Goal: Task Accomplishment & Management: Complete application form

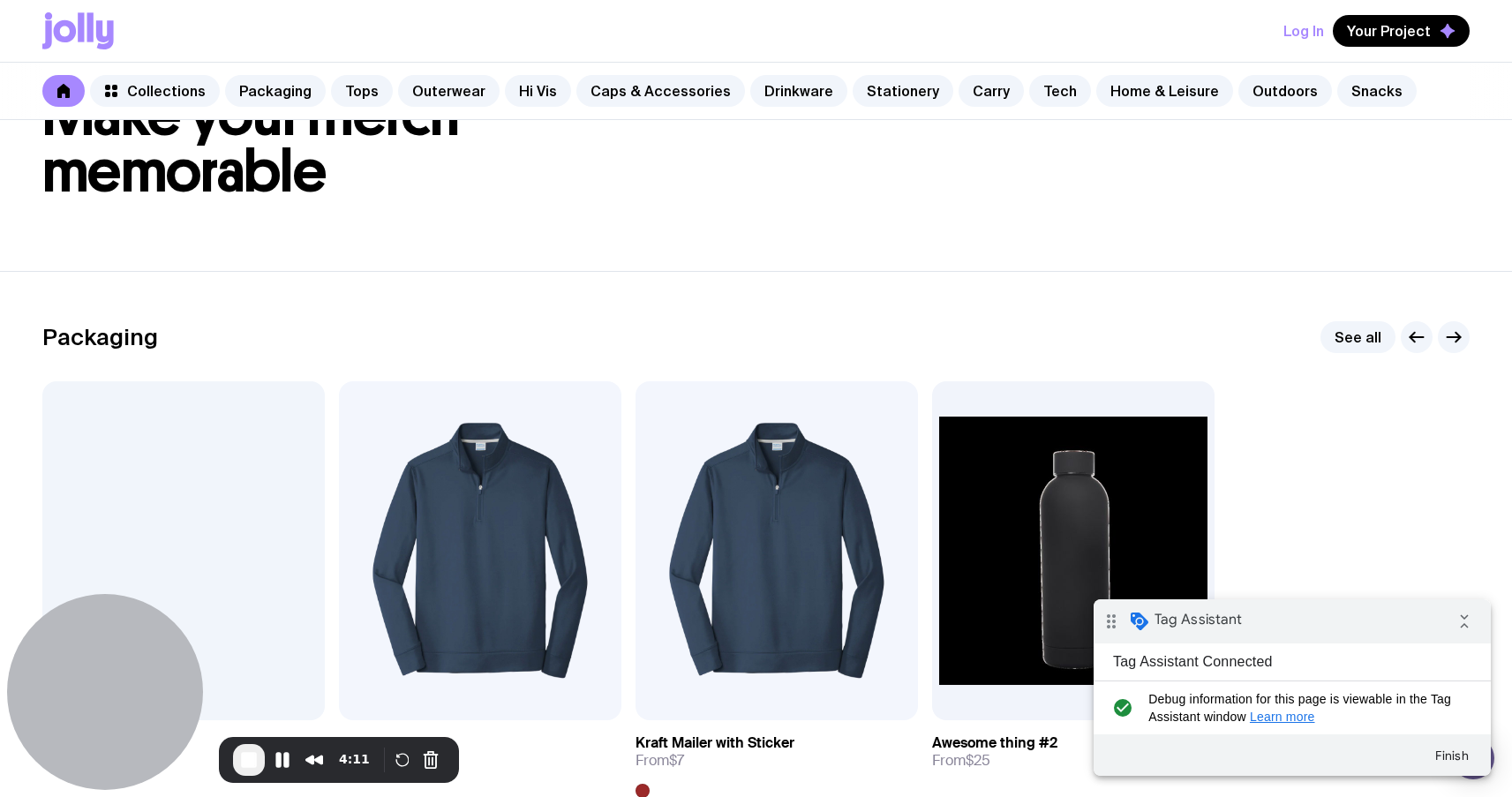
scroll to position [100, 0]
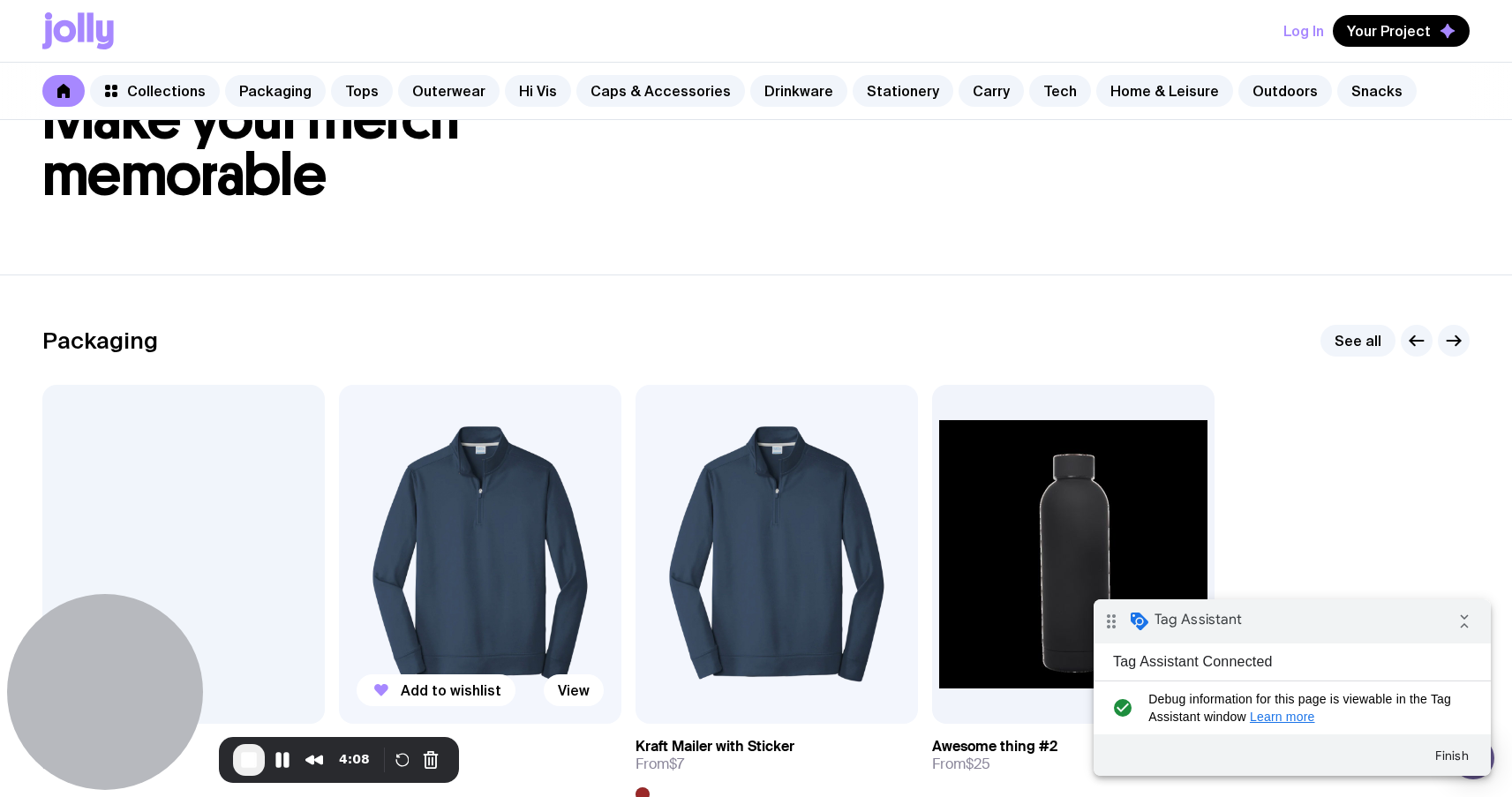
click at [524, 487] on img at bounding box center [480, 554] width 283 height 339
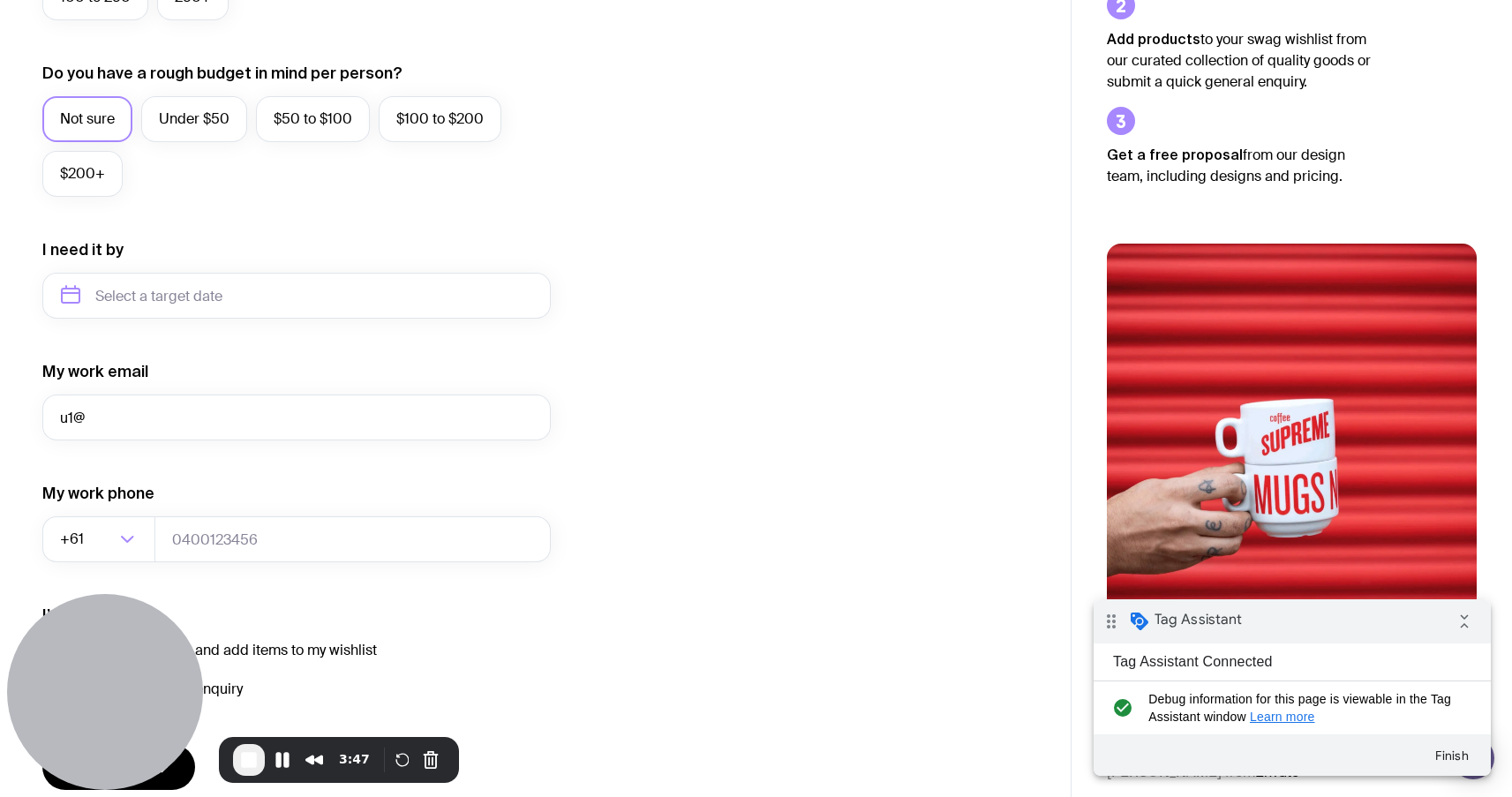
type input "[EMAIL_ADDRESS][DOMAIN_NAME]"
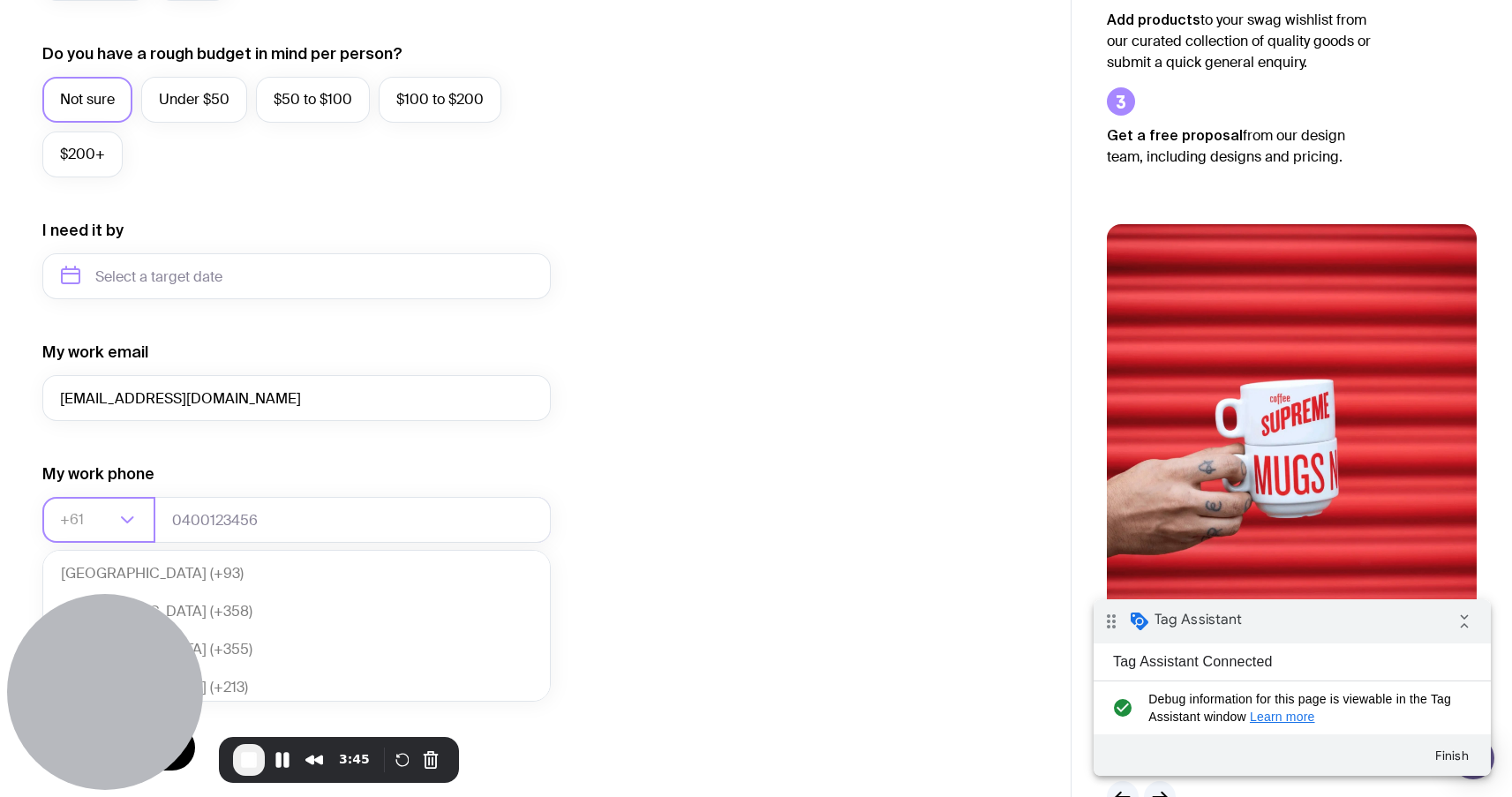
click at [128, 528] on icon "Search for option" at bounding box center [127, 520] width 21 height 21
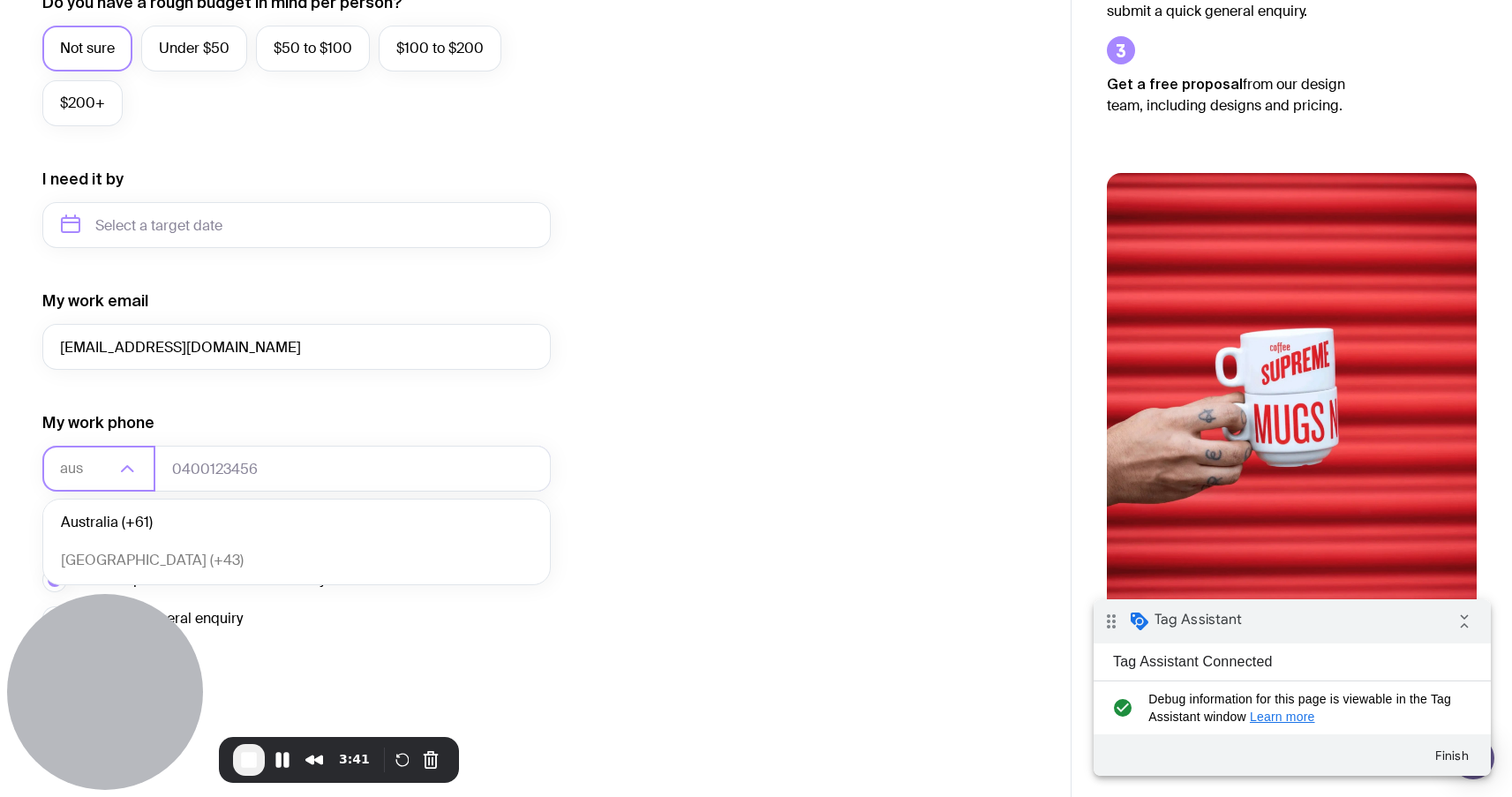
click at [210, 533] on li "Australia (+61)" at bounding box center [296, 523] width 506 height 38
type input "aus"
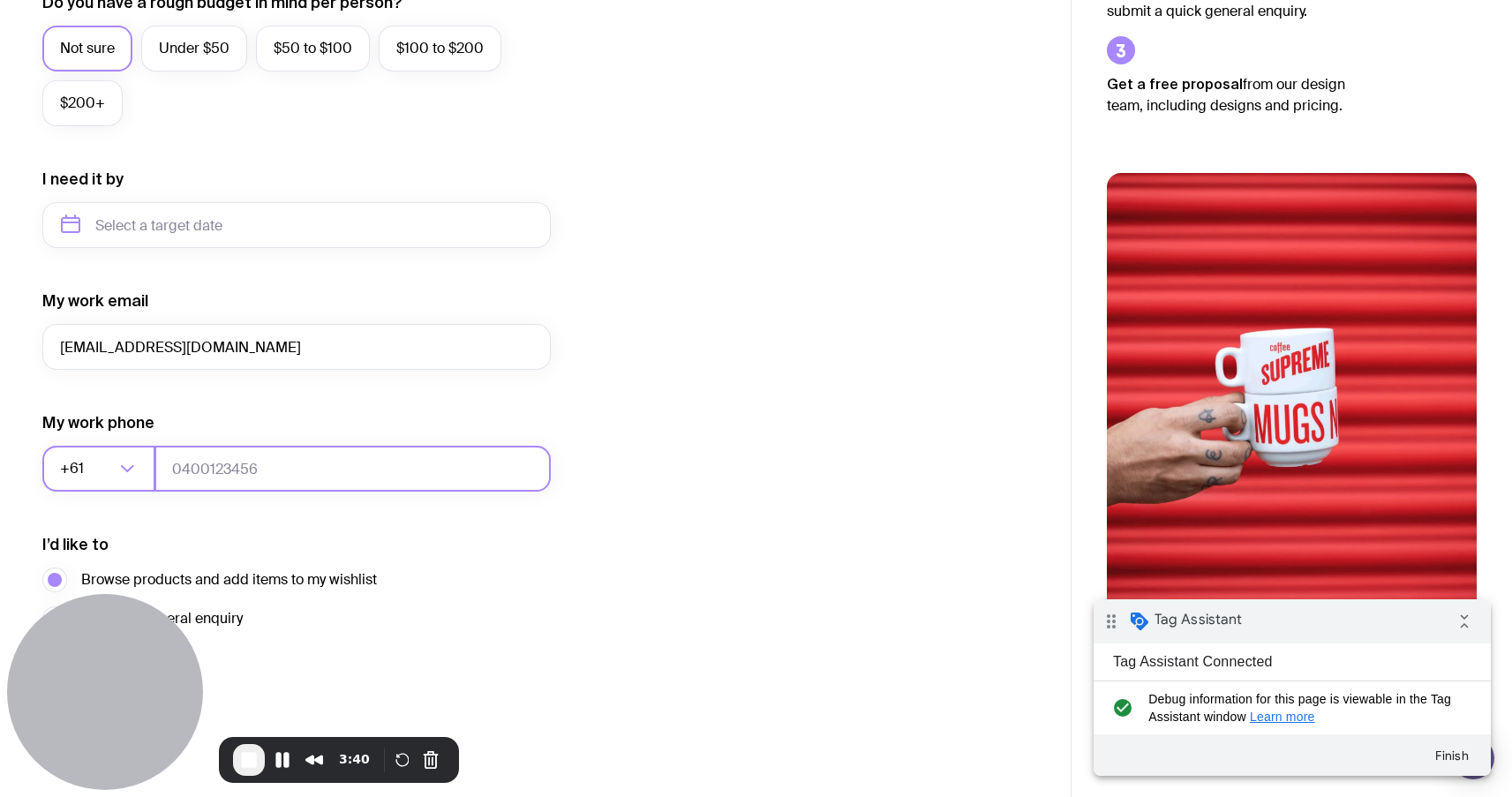
click at [254, 470] on input "tel" at bounding box center [352, 468] width 396 height 46
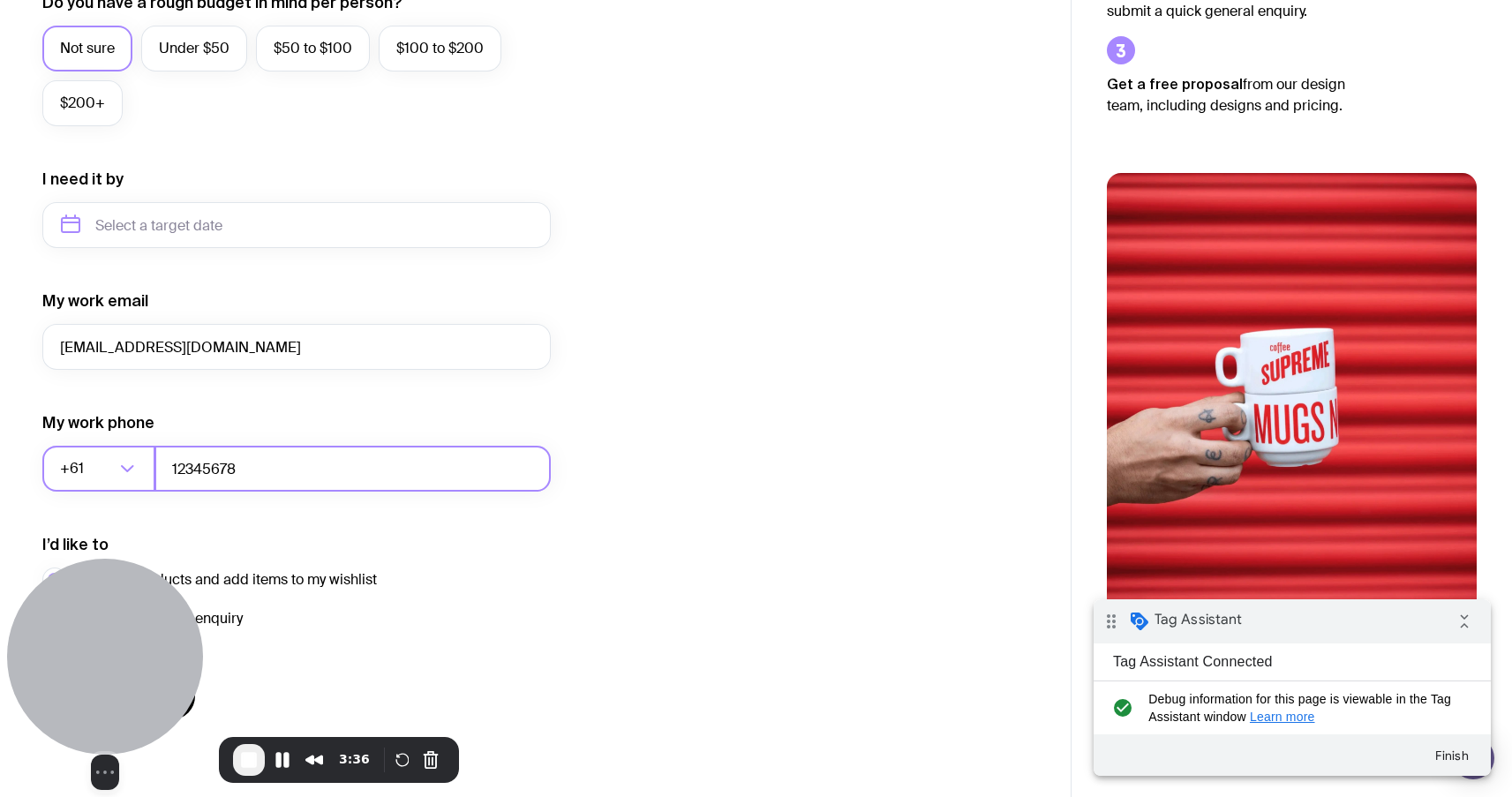
type input "12345678"
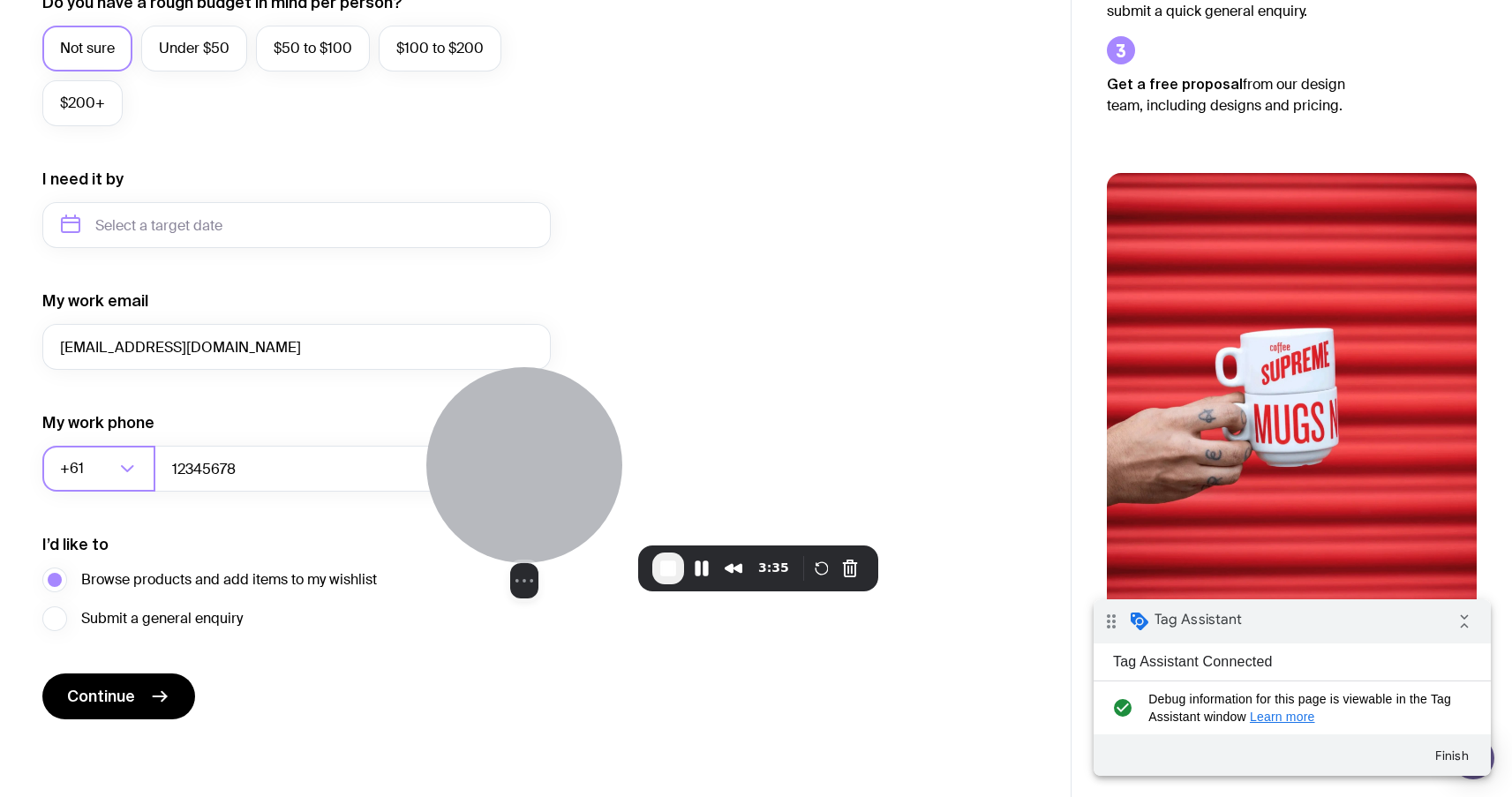
drag, startPoint x: 121, startPoint y: 693, endPoint x: 900, endPoint y: 207, distance: 918.2
click at [622, 367] on div at bounding box center [524, 465] width 196 height 196
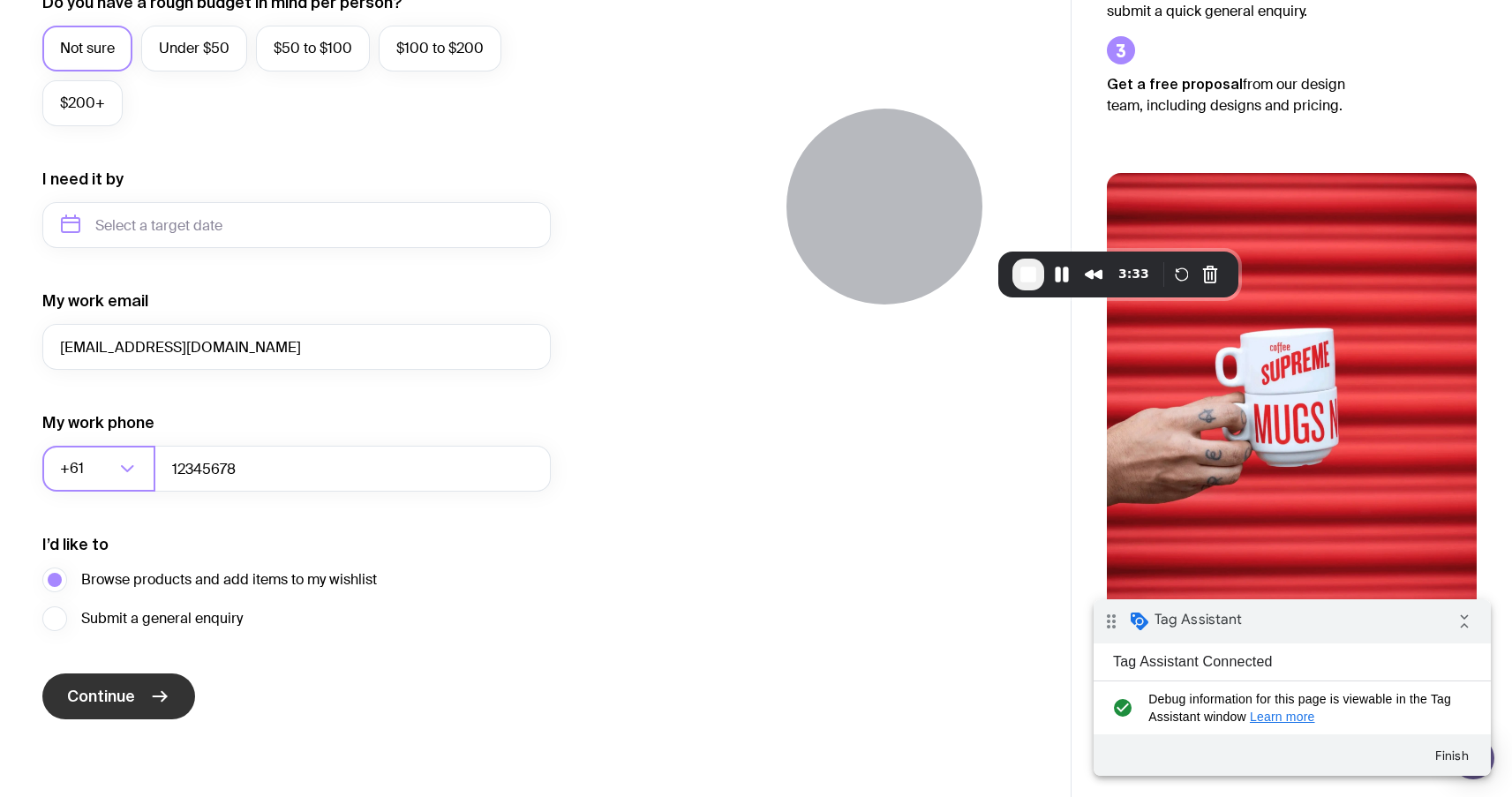
click at [115, 695] on span "Continue" at bounding box center [101, 696] width 68 height 21
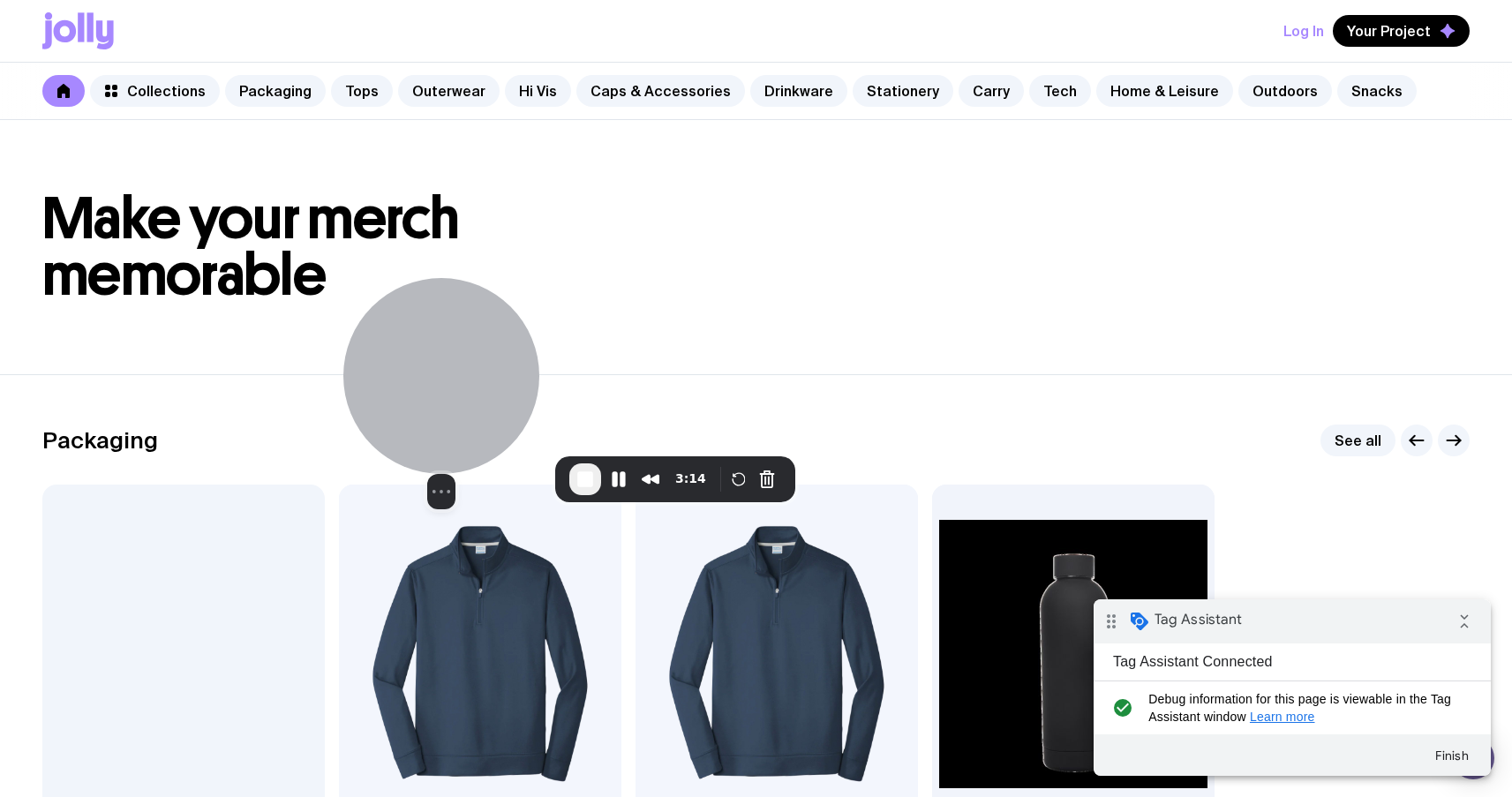
drag, startPoint x: 867, startPoint y: 195, endPoint x: 428, endPoint y: 389, distance: 480.0
click at [428, 389] on div at bounding box center [441, 376] width 196 height 196
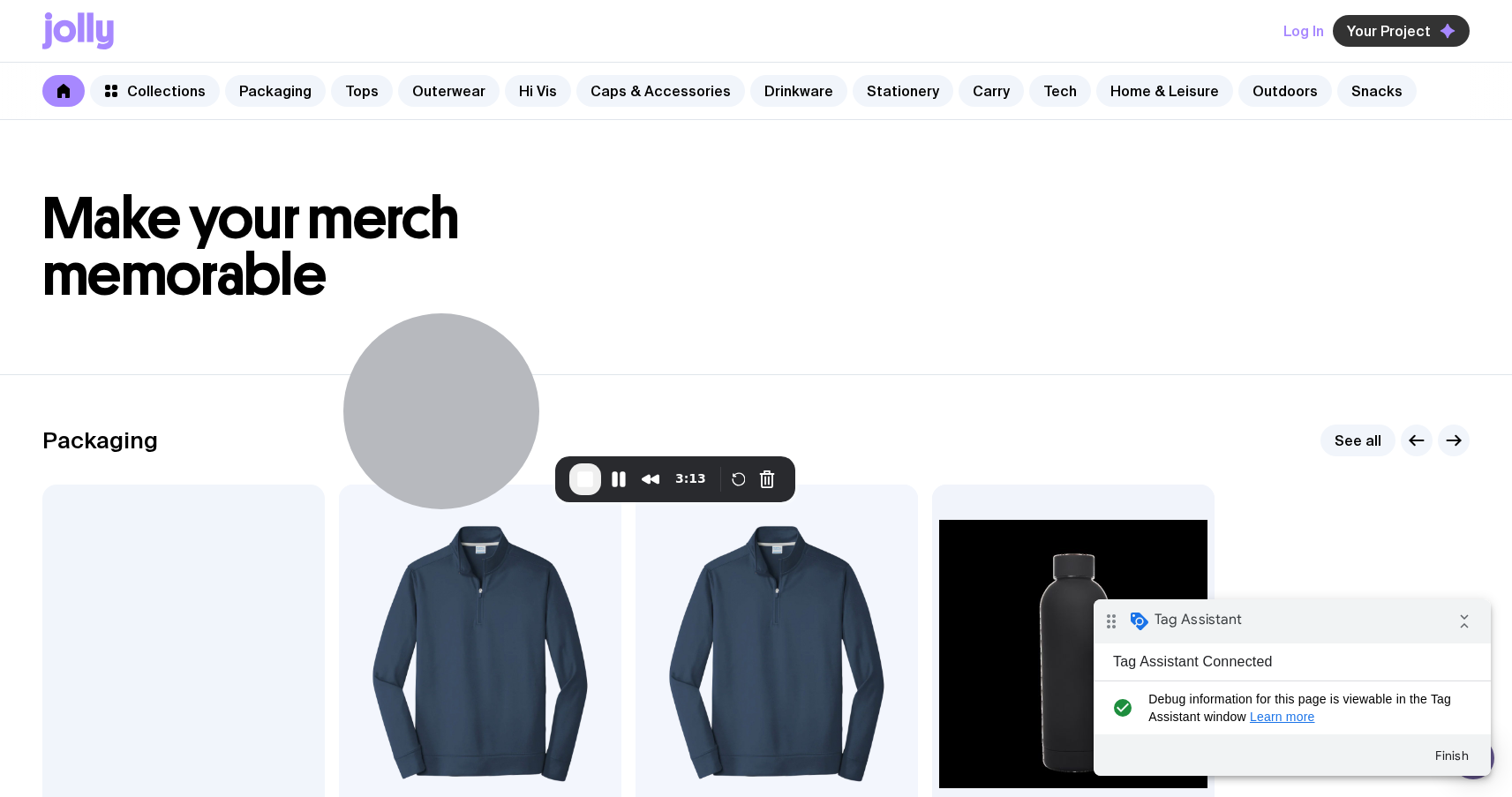
click at [1406, 38] on span "Your Project" at bounding box center [1388, 31] width 84 height 17
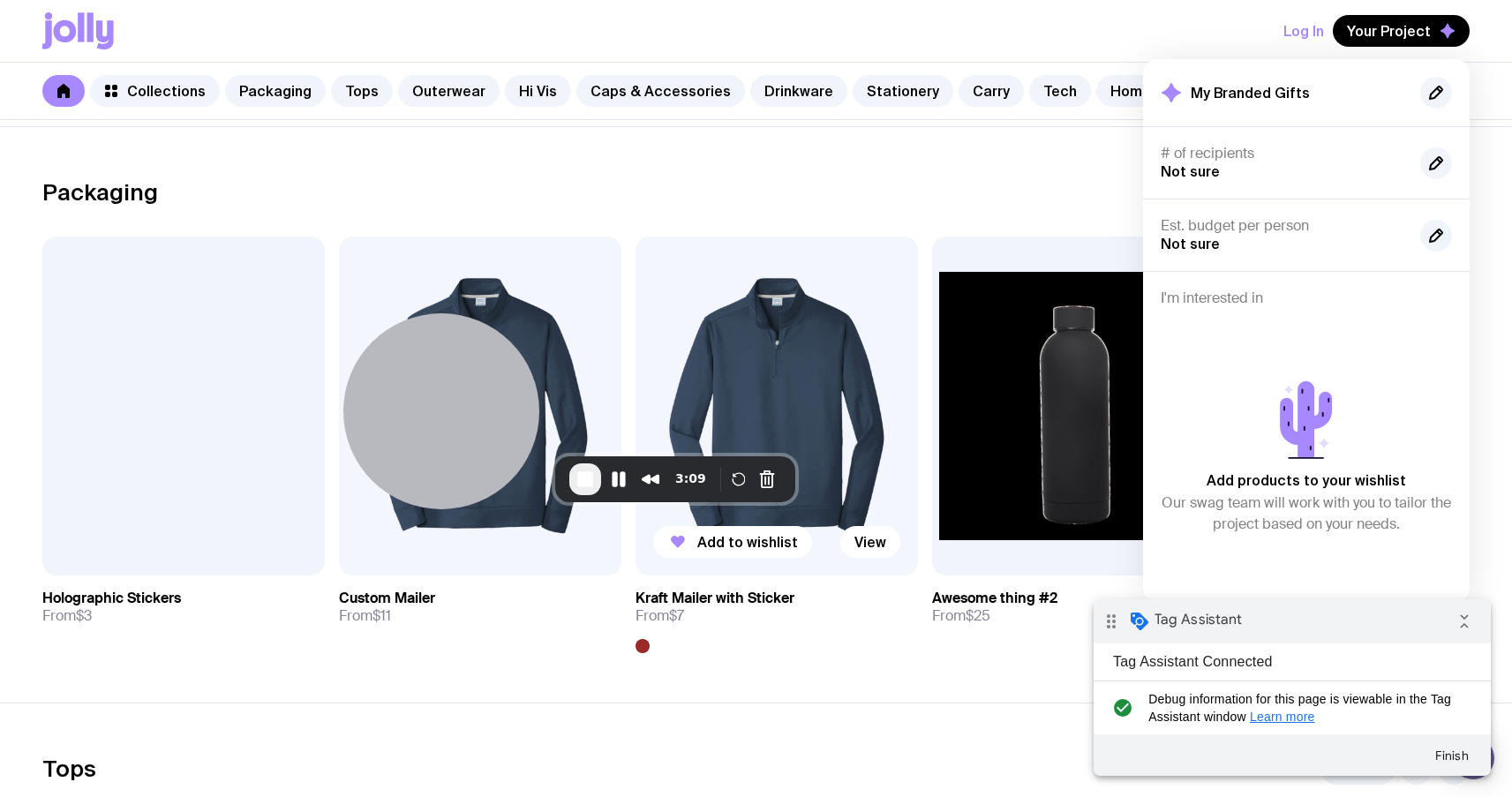
scroll to position [252, 0]
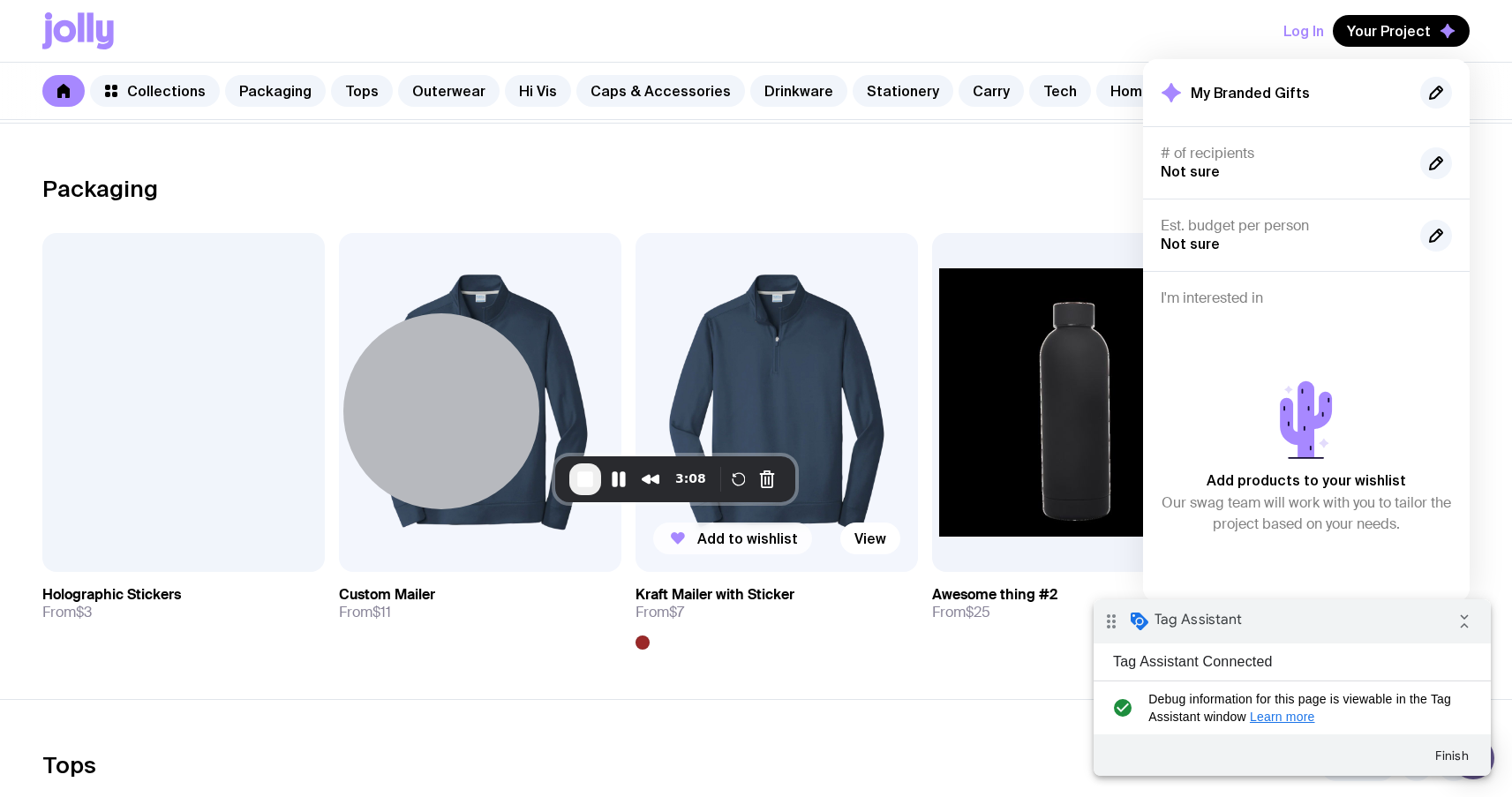
click at [758, 546] on span "Add to wishlist" at bounding box center [747, 538] width 101 height 17
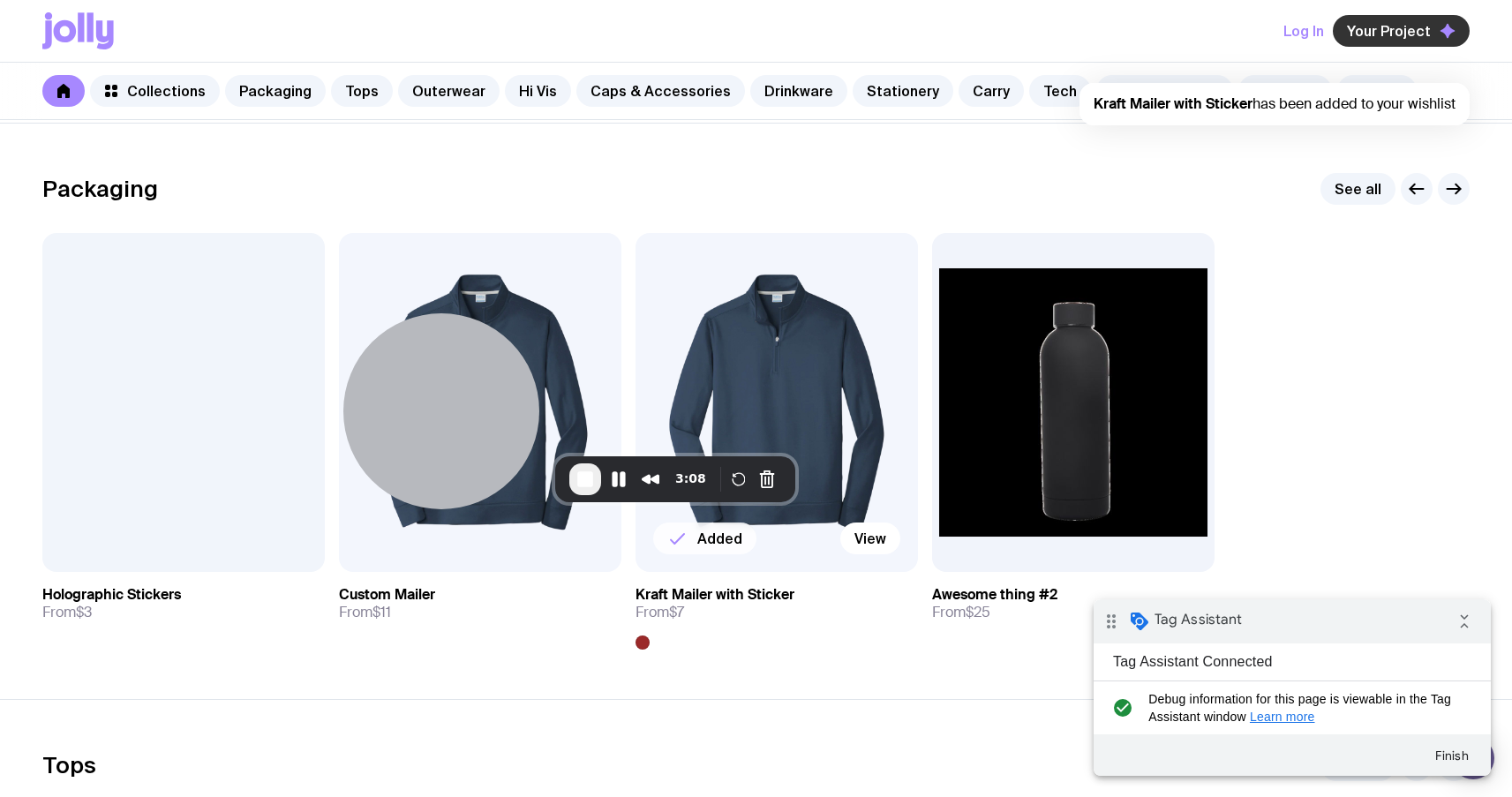
scroll to position [0, 0]
click at [1429, 31] on span "Your Project" at bounding box center [1388, 31] width 84 height 17
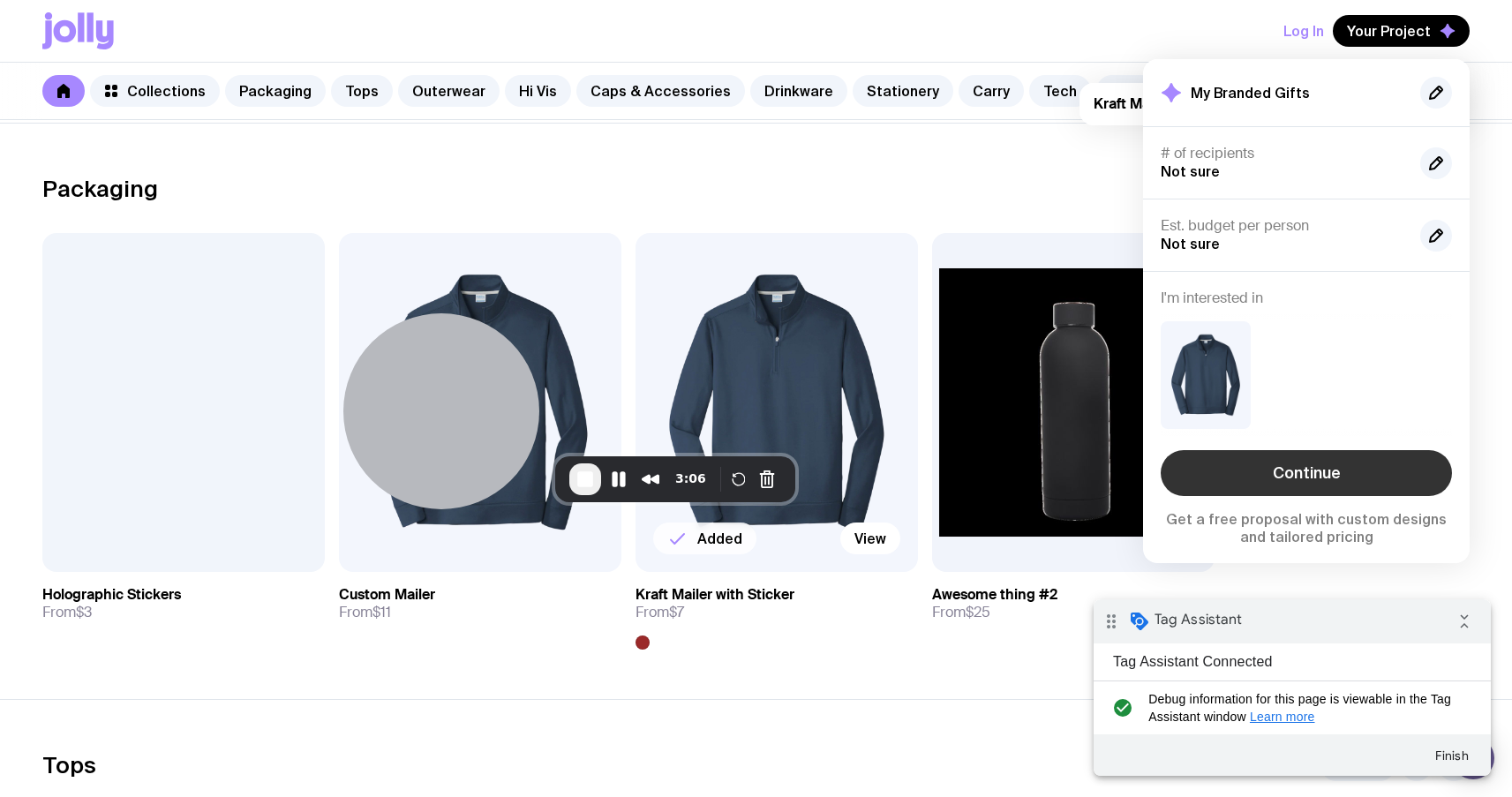
click at [1335, 470] on link "Continue" at bounding box center [1306, 473] width 291 height 46
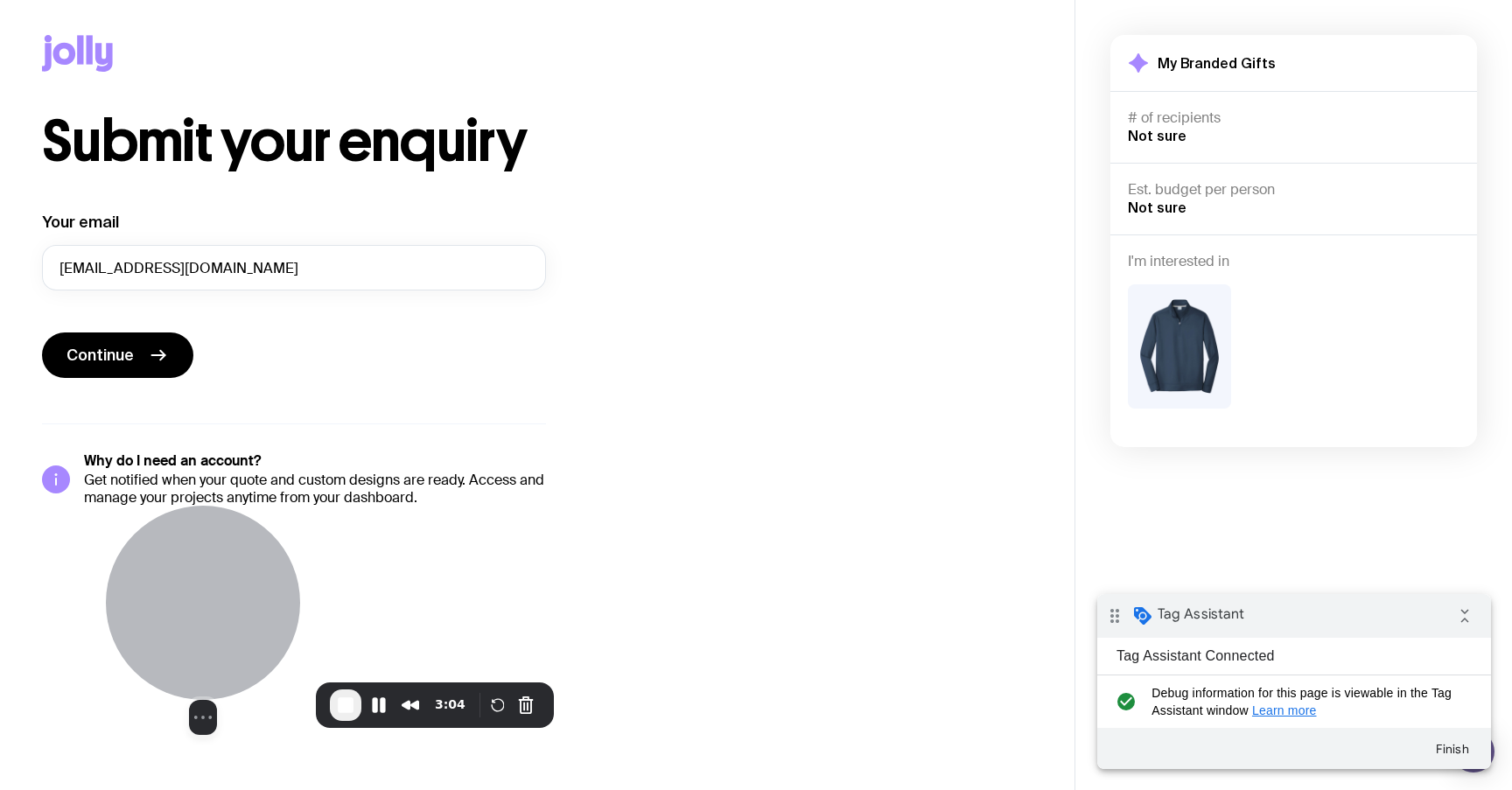
drag, startPoint x: 461, startPoint y: 360, endPoint x: 226, endPoint y: 588, distance: 327.4
click at [226, 588] on div at bounding box center [203, 603] width 194 height 194
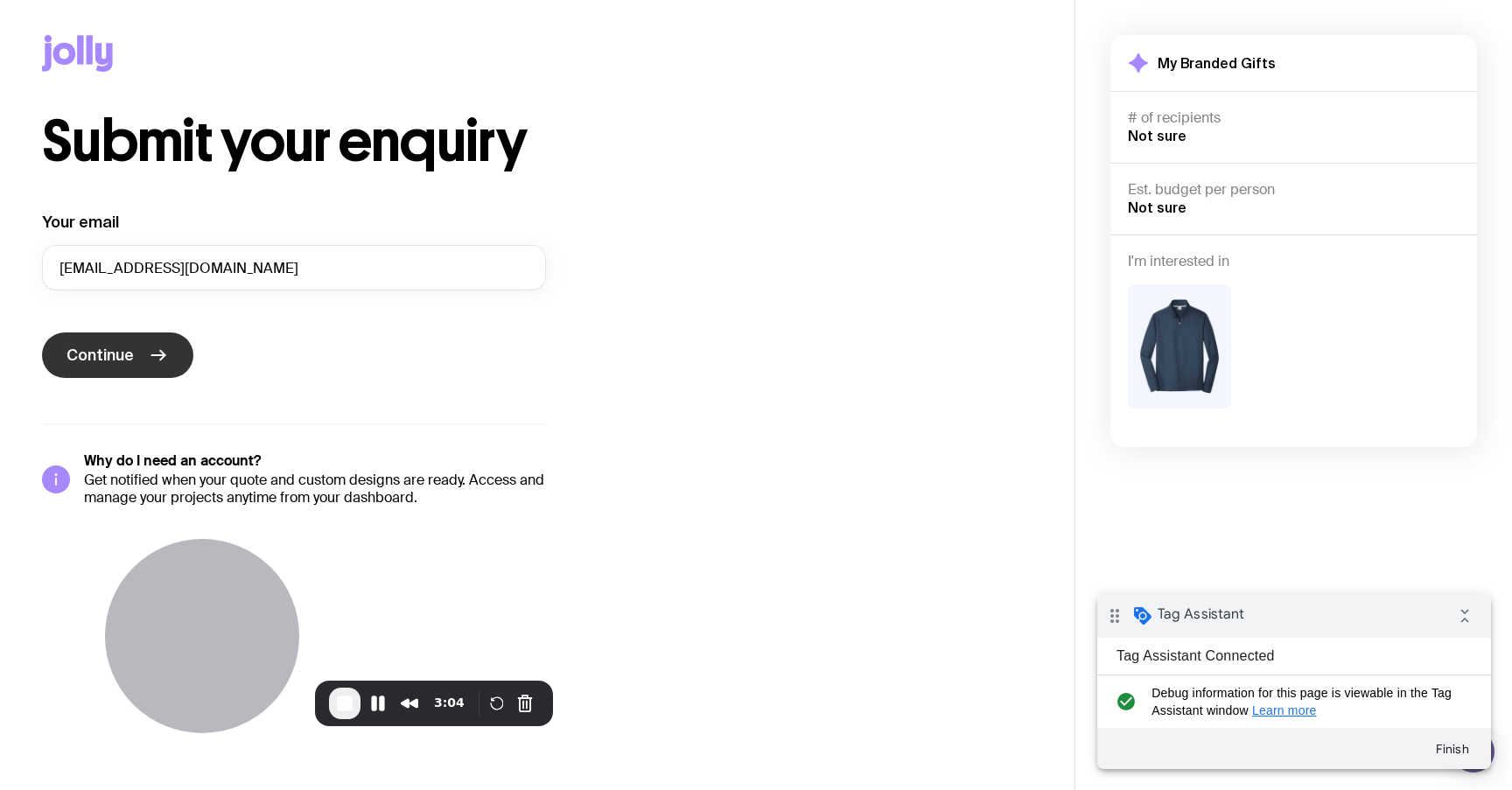
click at [129, 351] on span "Continue" at bounding box center [100, 355] width 67 height 21
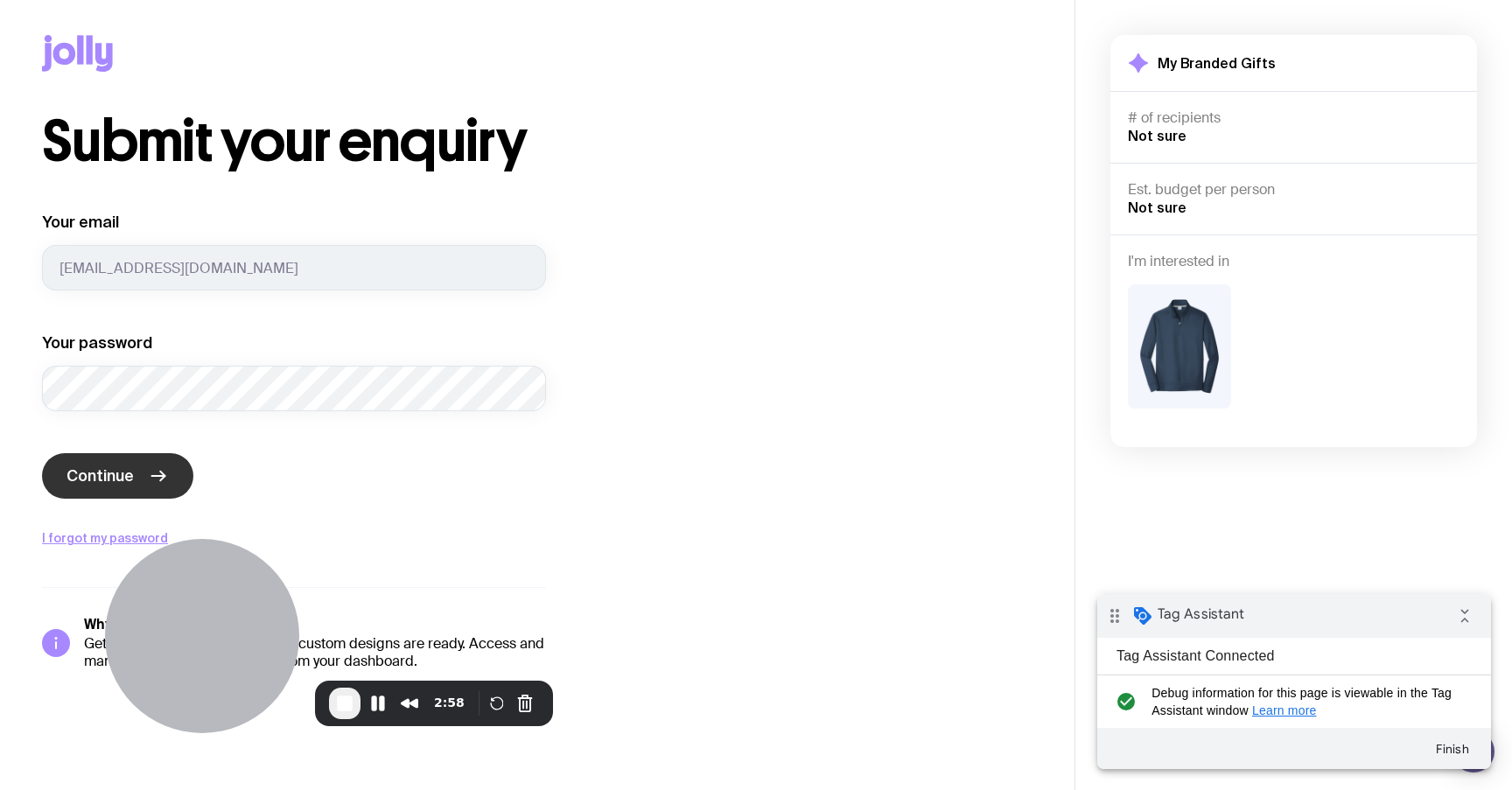
click at [98, 480] on span "Continue" at bounding box center [100, 476] width 67 height 21
